Goal: Navigation & Orientation: Find specific page/section

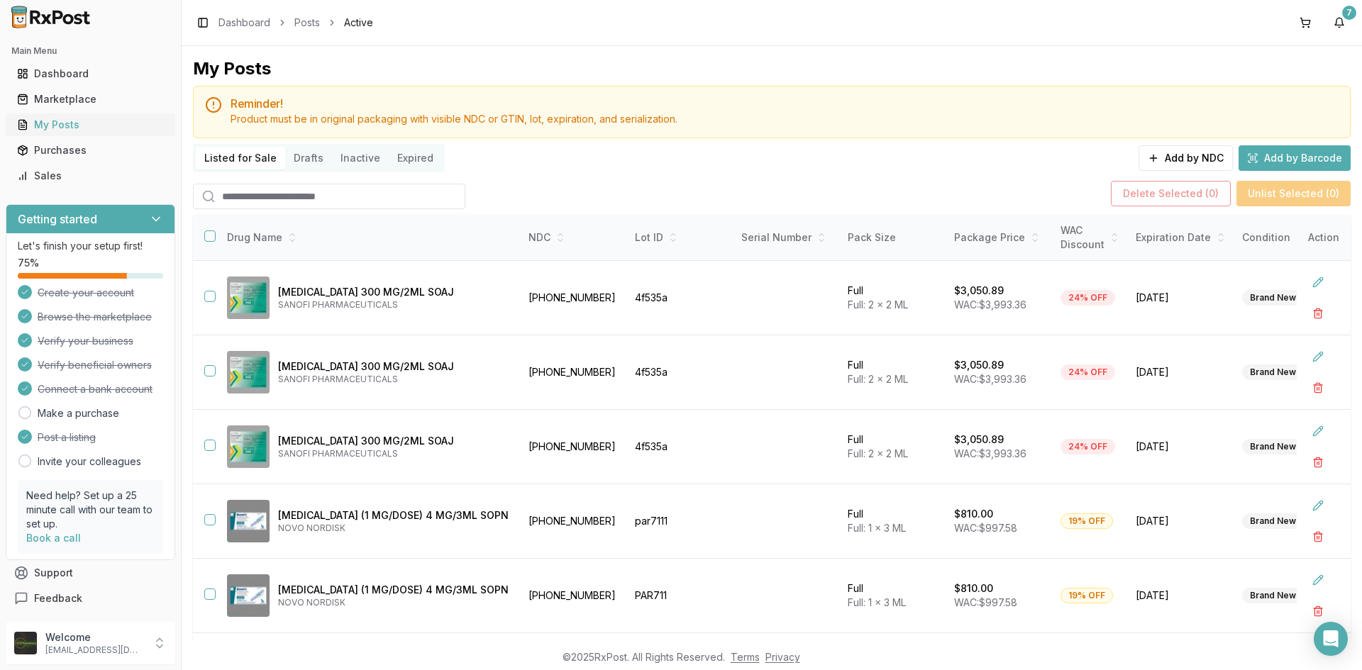
drag, startPoint x: 0, startPoint y: 0, endPoint x: 97, endPoint y: 131, distance: 162.7
click at [97, 131] on div "My Posts" at bounding box center [90, 125] width 147 height 14
